Goal: Information Seeking & Learning: Learn about a topic

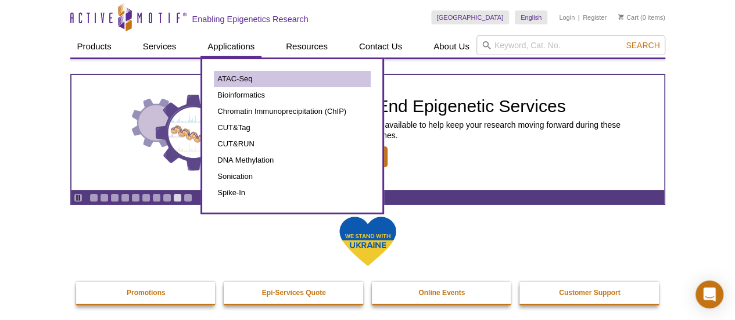
click at [223, 69] on div "ATAC-Seq Bioinformatics Chromatin Immunoprecipitation (ChIP) CUT&Tag CUT&RUN DN…" at bounding box center [293, 136] width 184 height 157
click at [228, 77] on link "ATAC-Seq" at bounding box center [292, 79] width 157 height 16
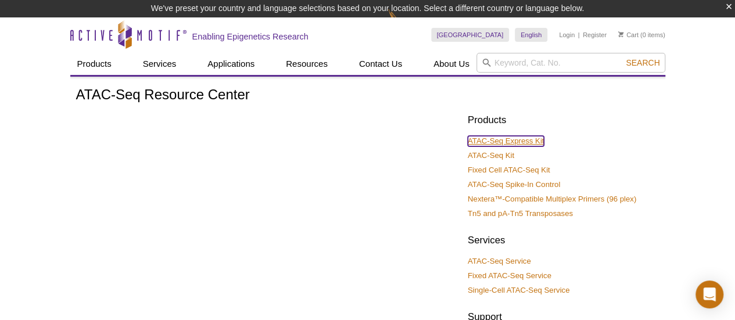
click at [511, 142] on link "ATAC-Seq Express Kit" at bounding box center [506, 141] width 76 height 10
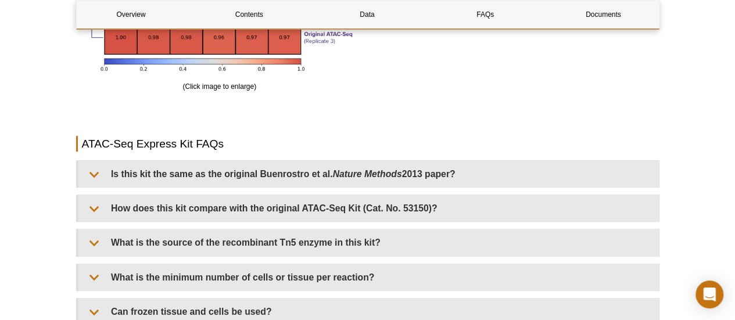
scroll to position [2325, 0]
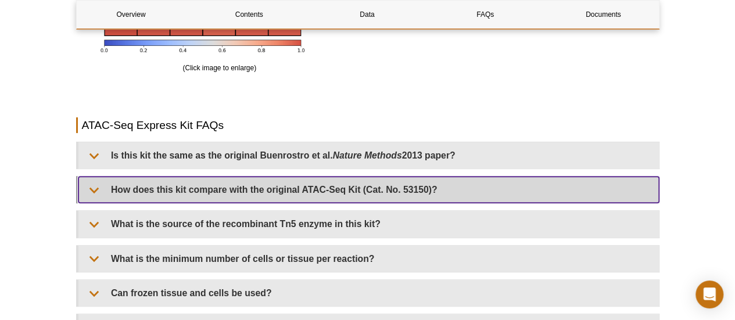
click at [264, 192] on summary "How does this kit compare with the original ATAC-Seq Kit (Cat. No. 53150)?" at bounding box center [368, 190] width 581 height 26
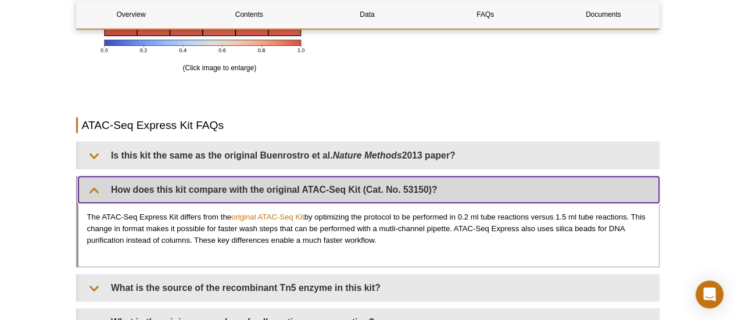
click at [91, 187] on summary "How does this kit compare with the original ATAC-Seq Kit (Cat. No. 53150)?" at bounding box center [368, 190] width 581 height 26
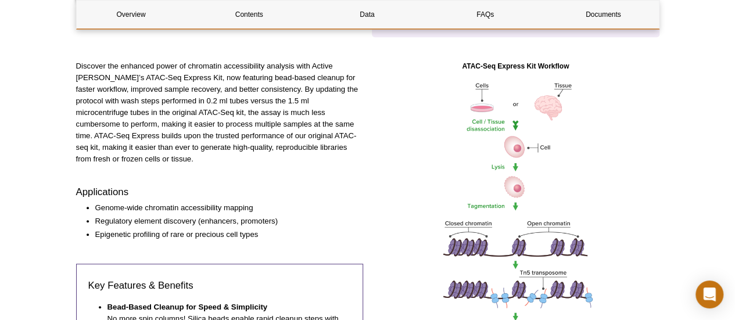
scroll to position [0, 0]
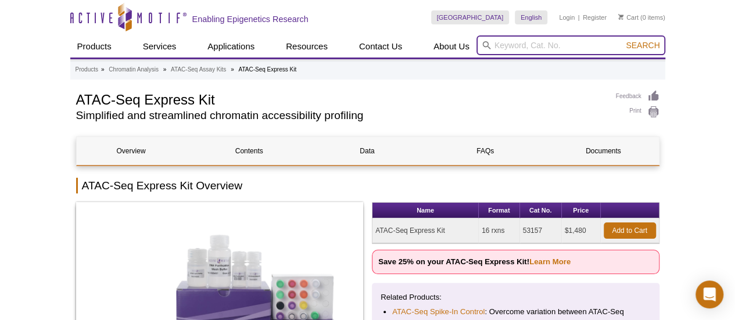
click at [569, 44] on input "search" at bounding box center [571, 45] width 189 height 20
type input "53156"
click at [623, 40] on button "Search" at bounding box center [643, 45] width 41 height 10
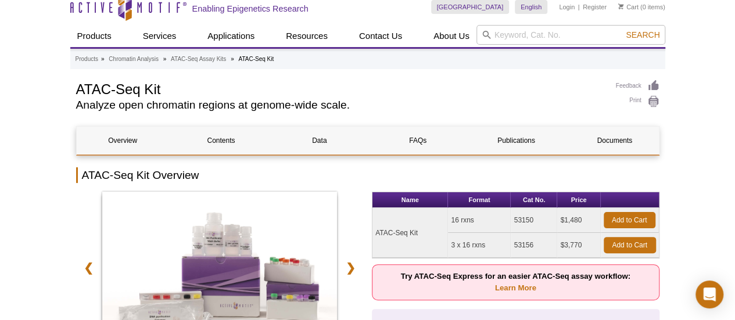
scroll to position [58, 0]
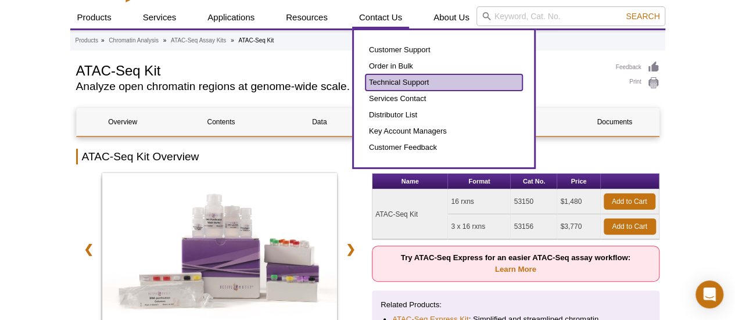
click at [383, 77] on link "Technical Support" at bounding box center [444, 82] width 157 height 16
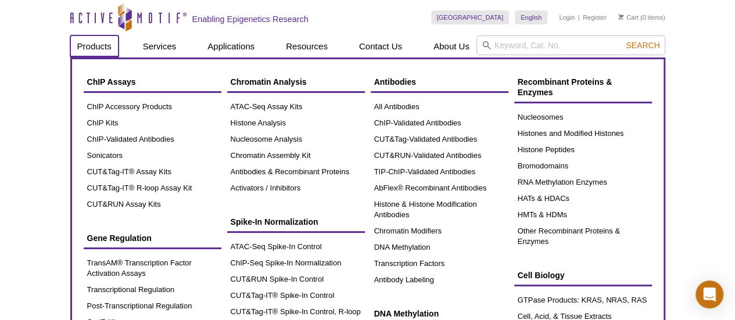
click at [106, 49] on link "Products" at bounding box center [94, 46] width 48 height 22
